Goal: Transaction & Acquisition: Purchase product/service

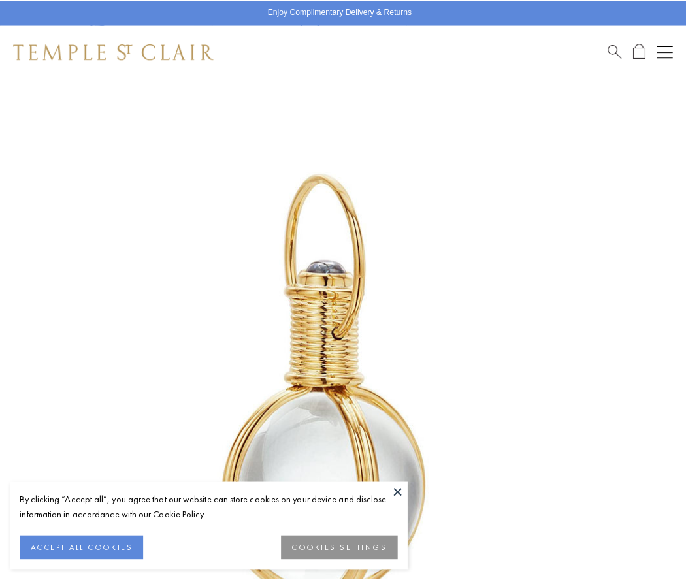
scroll to position [338, 0]
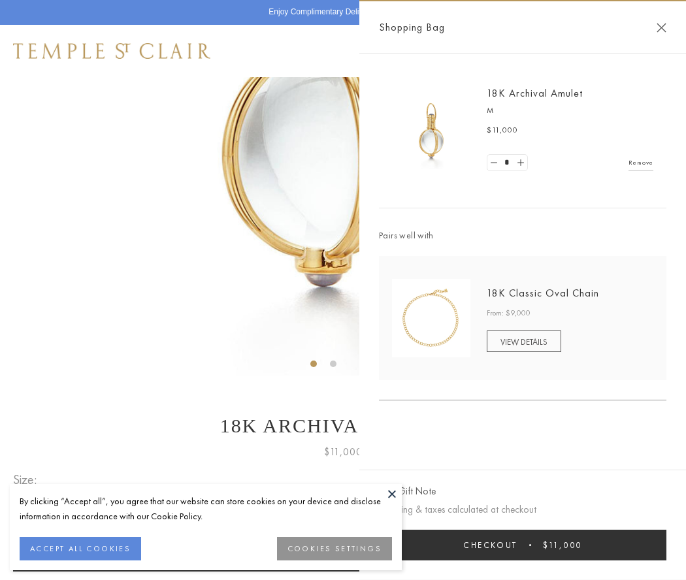
click at [523, 545] on button "Checkout $11,000" at bounding box center [522, 545] width 287 height 31
